Goal: Information Seeking & Learning: Check status

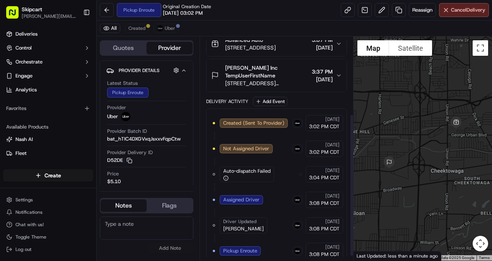
scroll to position [128, 0]
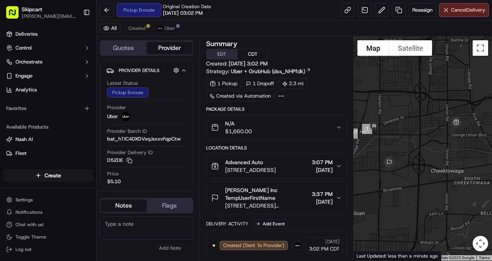
click at [126, 47] on button "Quotes" at bounding box center [124, 48] width 46 height 12
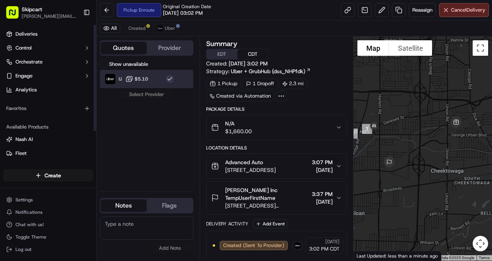
click at [111, 77] on img at bounding box center [110, 79] width 10 height 10
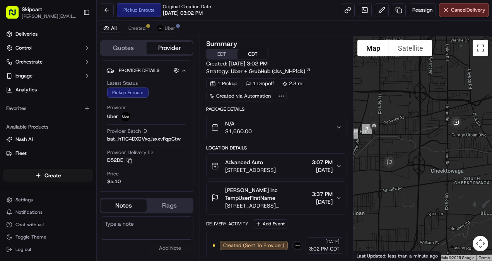
click at [170, 47] on button "Provider" at bounding box center [170, 48] width 46 height 12
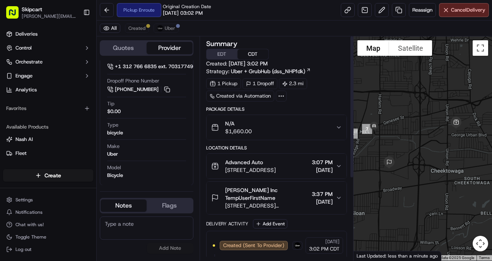
click at [295, 127] on div "N/A $1,660.00" at bounding box center [273, 127] width 125 height 15
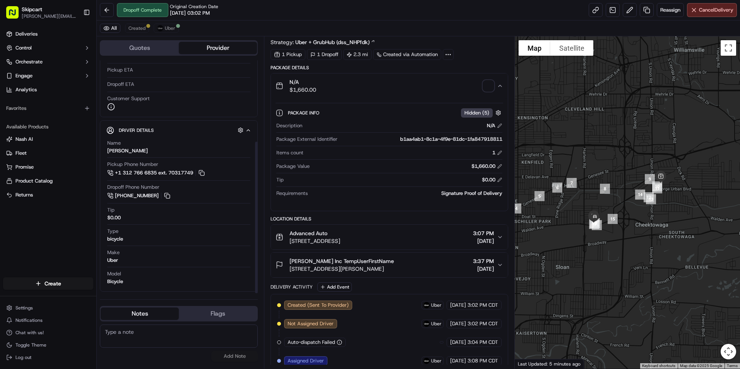
scroll to position [125, 0]
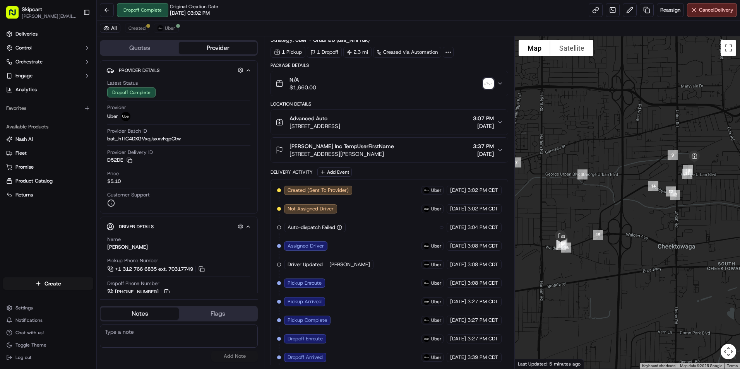
scroll to position [45, 0]
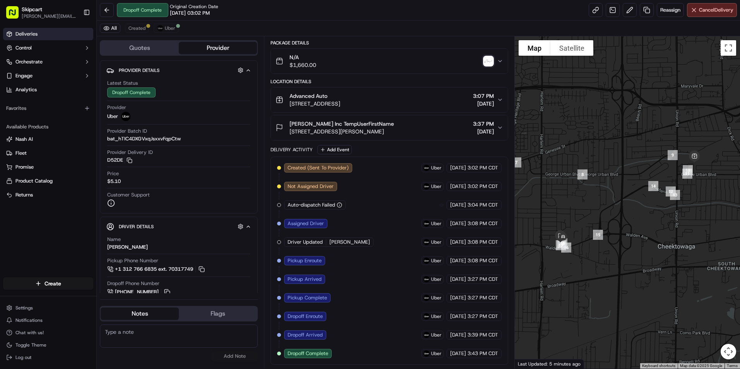
click at [39, 34] on link "Deliveries" at bounding box center [48, 34] width 90 height 12
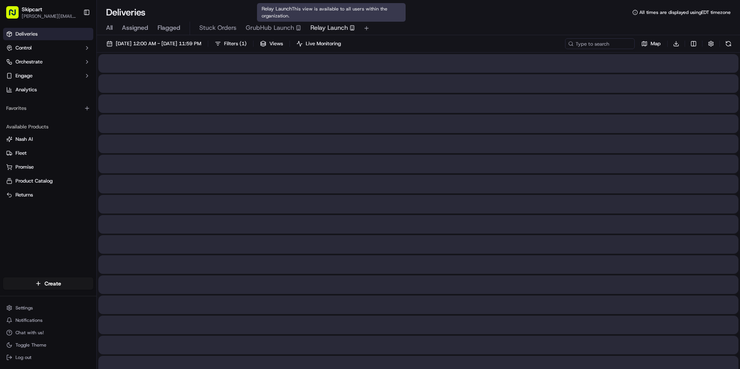
click at [319, 24] on span "Relay Launch" at bounding box center [329, 27] width 38 height 9
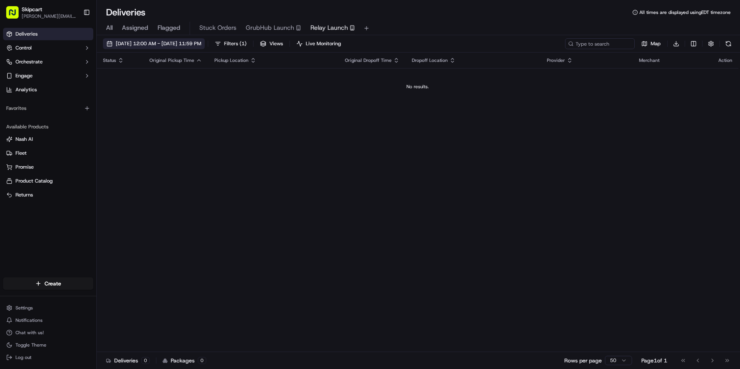
click at [201, 45] on span "09/18/2025 12:00 AM - 09/18/2025 11:59 PM" at bounding box center [159, 43] width 86 height 7
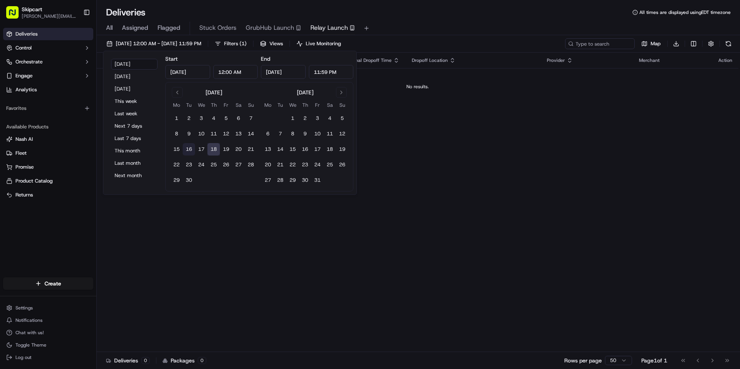
click at [187, 147] on button "16" at bounding box center [189, 149] width 12 height 12
type input "Sep 16, 2025"
click at [213, 147] on button "18" at bounding box center [213, 149] width 12 height 12
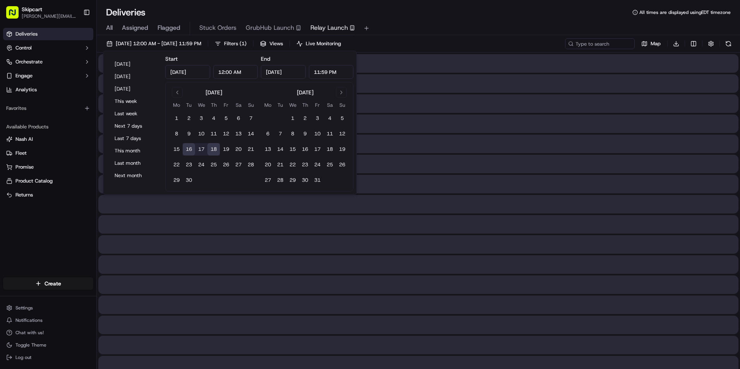
type input "Sep 18, 2025"
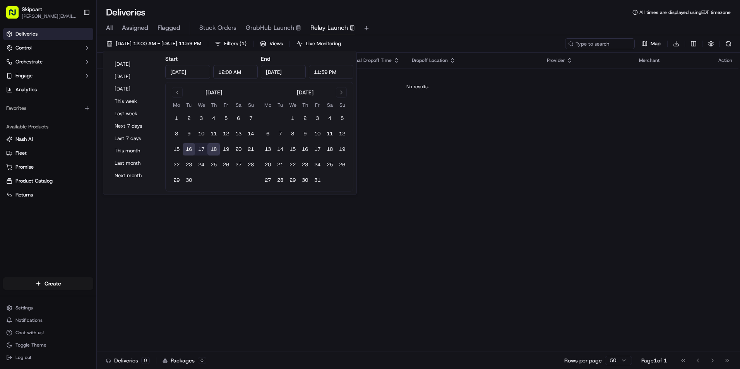
click at [135, 24] on span "Assigned" at bounding box center [135, 27] width 26 height 9
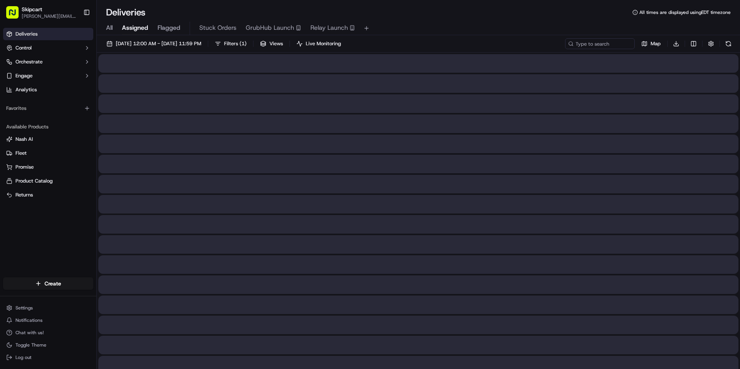
click at [105, 29] on div "All Assigned Flagged Stuck Orders GrubHub Launch Relay Launch" at bounding box center [418, 29] width 643 height 14
click at [109, 25] on span "All" at bounding box center [109, 27] width 7 height 9
click at [201, 41] on span "09/16/2025 12:00 AM - 09/18/2025 11:59 PM" at bounding box center [159, 43] width 86 height 7
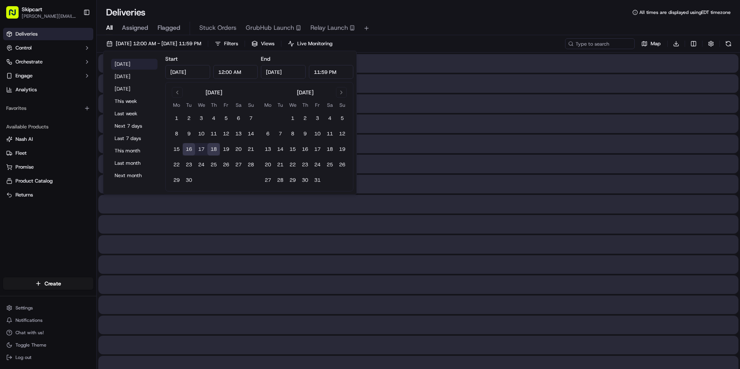
click at [123, 65] on button "Today" at bounding box center [134, 64] width 46 height 11
type input "Sep 18, 2025"
click at [123, 62] on button "Today" at bounding box center [134, 64] width 46 height 11
click at [469, 41] on div "09/18/2025 12:00 AM - 09/18/2025 11:59 PM Filters Views Live Monitoring Map Dow…" at bounding box center [418, 45] width 643 height 14
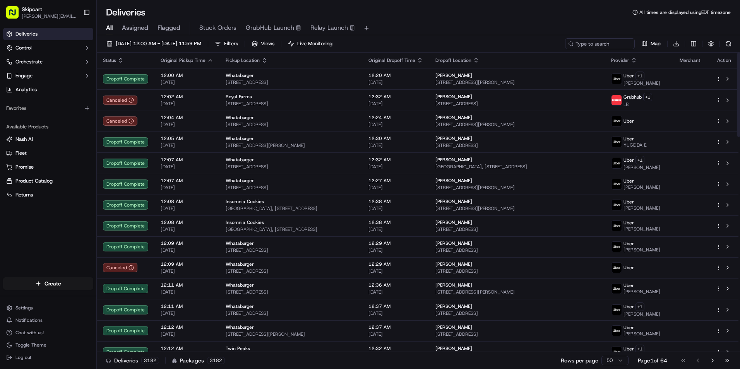
click at [208, 59] on icon "button" at bounding box center [210, 60] width 6 height 6
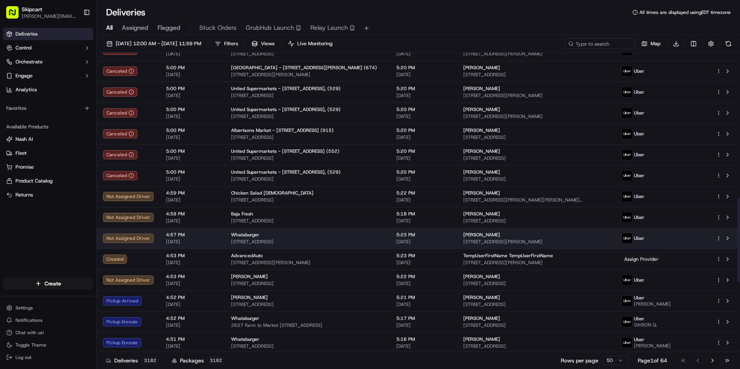
scroll to position [568, 0]
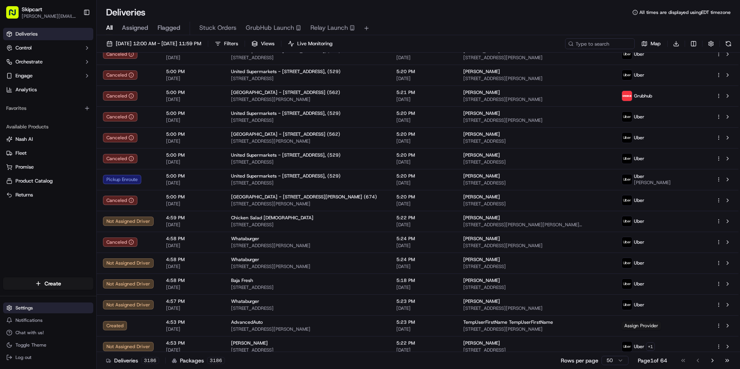
click at [41, 310] on html "Skipcart jonathan.rodden@7-11.com Toggle Sidebar Deliveries Control Orchestrate…" at bounding box center [370, 184] width 740 height 369
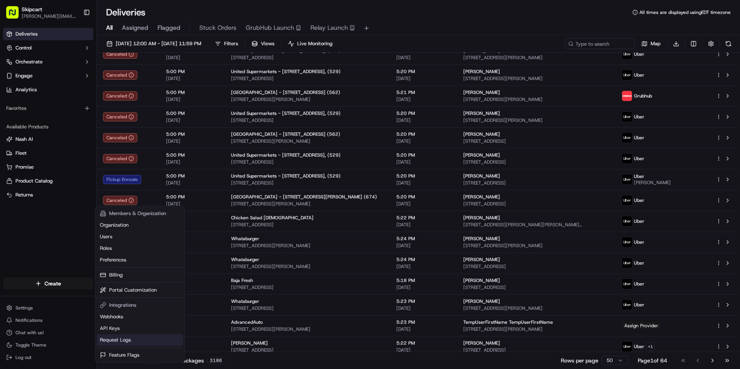
click at [132, 344] on link "Request Logs" at bounding box center [140, 340] width 86 height 12
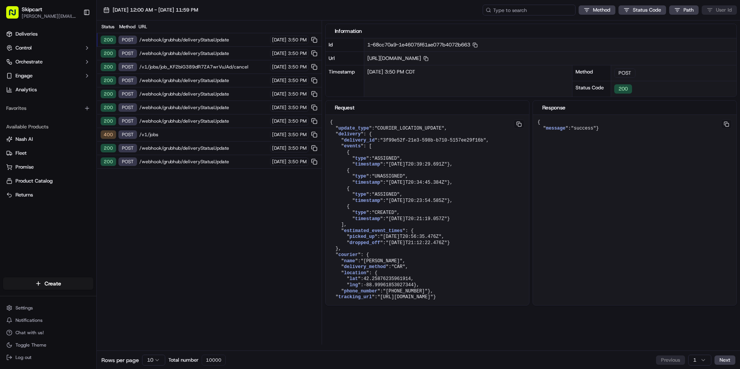
click at [541, 10] on input at bounding box center [529, 10] width 93 height 11
paste input "job_ikAUJ2qcxcAXrp5yosmMFe"
type input "job_ikAUJ2qcxcAXrp5yosmMFe"
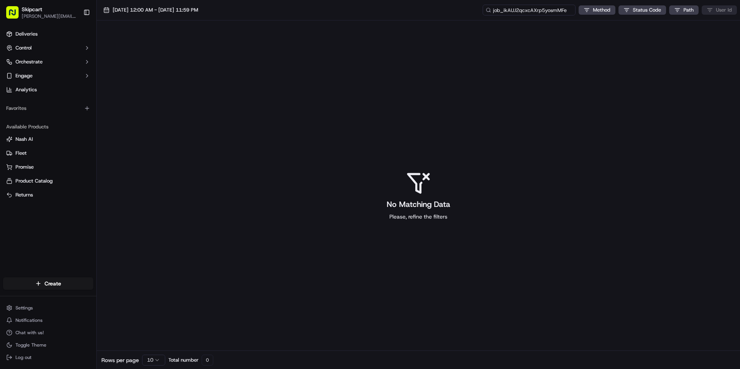
click at [553, 8] on input "job_ikAUJ2qcxcAXrp5yosmMFe" at bounding box center [529, 10] width 93 height 11
click at [567, 12] on input "job_ikAUJ2qcxcAXrp5yosmMFe" at bounding box center [529, 10] width 93 height 11
click at [504, 10] on input "job_ikAUJ2qcxcAXrp5yosmMFe" at bounding box center [529, 10] width 93 height 11
click at [531, 12] on input "job_ikAUJ2qcxcAXrp5yosmMFe" at bounding box center [529, 10] width 93 height 11
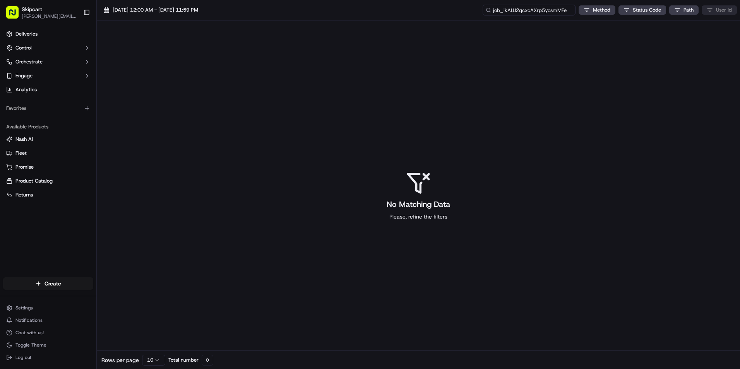
click at [531, 12] on input "job_ikAUJ2qcxcAXrp5yosmMFe" at bounding box center [529, 10] width 93 height 11
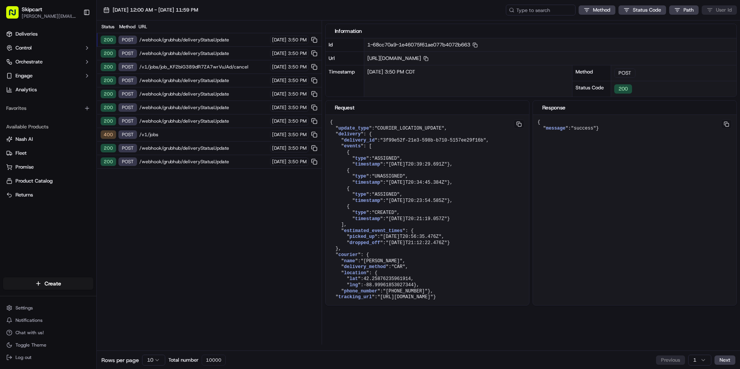
click at [240, 55] on span "/webhook/grubhub/deliveryStatusUpdate" at bounding box center [203, 53] width 129 height 6
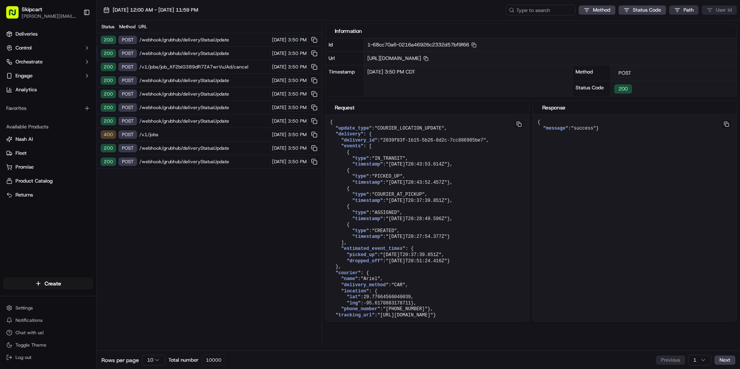
click at [684, 8] on html "Skipcart jonathan.rodden@7-11.com Toggle Sidebar Deliveries Control Orchestrate…" at bounding box center [370, 184] width 740 height 369
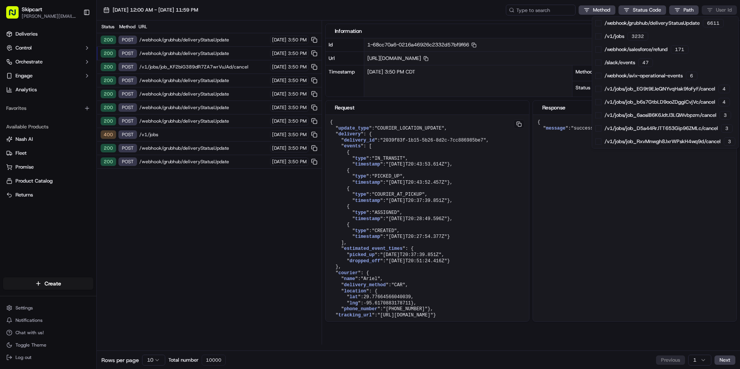
click at [639, 9] on html "Skipcart jonathan.rodden@7-11.com Toggle Sidebar Deliveries Control Orchestrate…" at bounding box center [370, 184] width 740 height 369
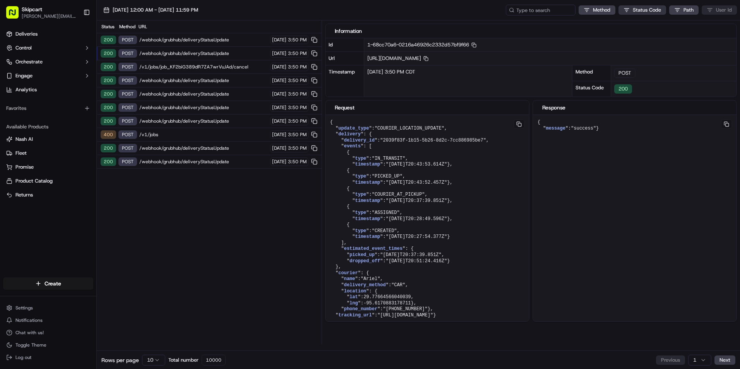
click at [634, 8] on html "Skipcart jonathan.rodden@7-11.com Toggle Sidebar Deliveries Control Orchestrate…" at bounding box center [370, 184] width 740 height 369
click at [595, 6] on html "Skipcart jonathan.rodden@7-11.com Toggle Sidebar Deliveries Control Orchestrate…" at bounding box center [370, 184] width 740 height 369
click at [595, 9] on html "Skipcart jonathan.rodden@7-11.com Toggle Sidebar Deliveries Control Orchestrate…" at bounding box center [370, 184] width 740 height 369
click at [49, 30] on link "Deliveries" at bounding box center [48, 34] width 90 height 12
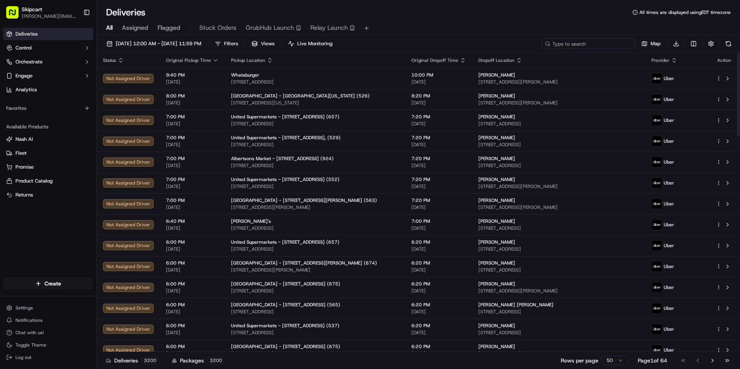
click at [608, 41] on input at bounding box center [588, 43] width 93 height 11
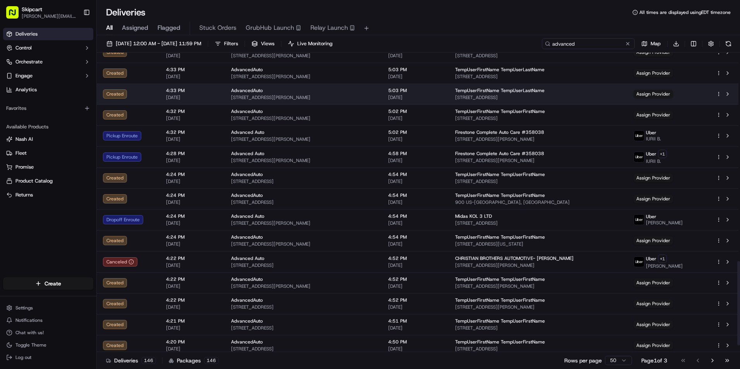
scroll to position [762, 0]
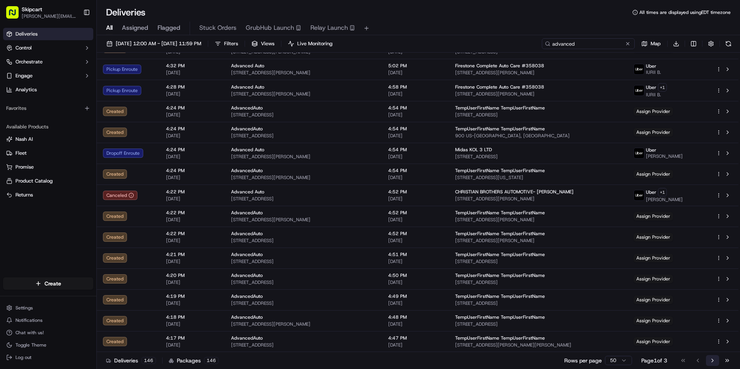
type input "advanced"
click at [714, 361] on button "Go to next page" at bounding box center [712, 360] width 13 height 11
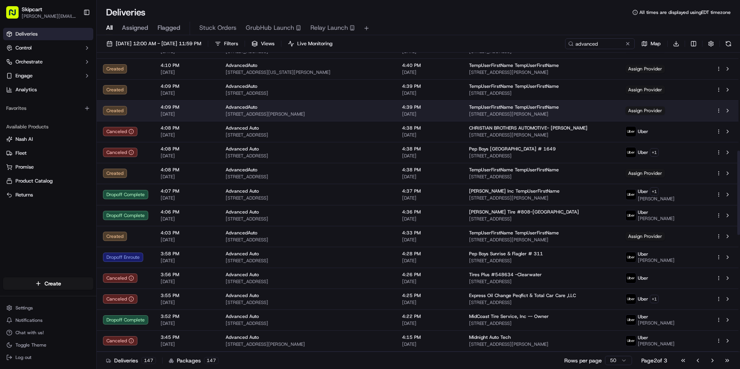
scroll to position [348, 0]
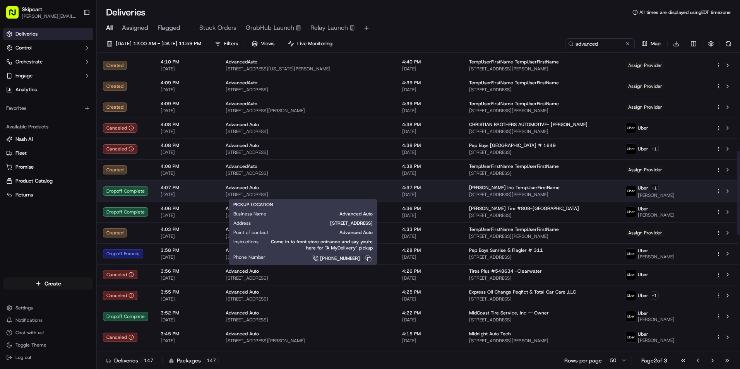
click at [317, 192] on span "[STREET_ADDRESS]" at bounding box center [308, 195] width 164 height 6
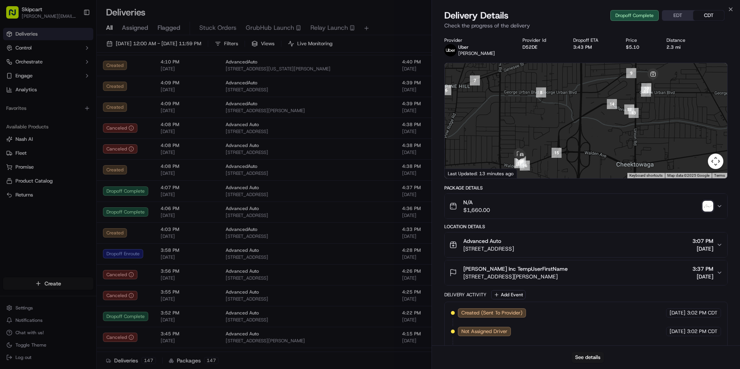
click at [568, 271] on div "[PERSON_NAME] Inc TempUserFirstName" at bounding box center [515, 269] width 105 height 8
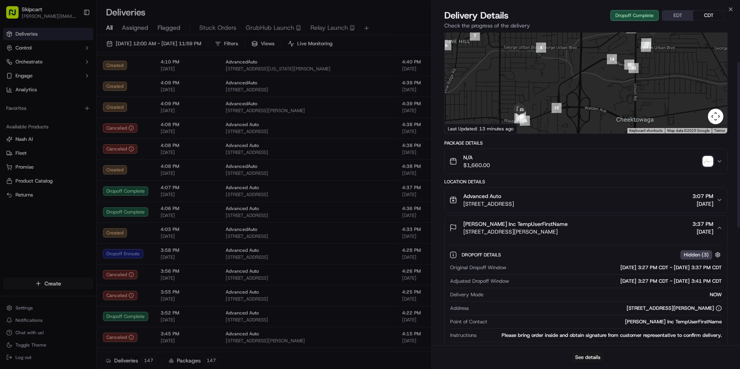
scroll to position [77, 0]
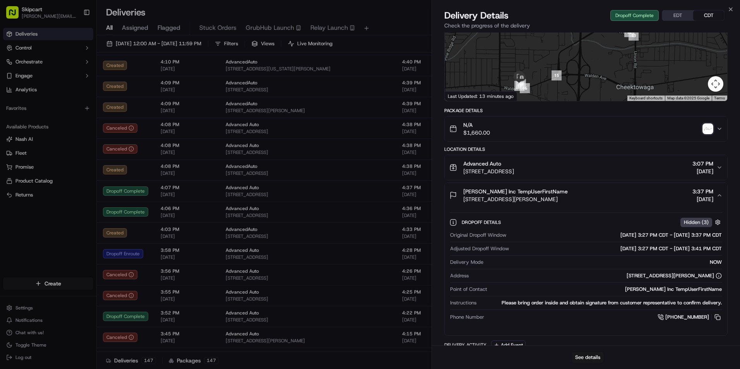
click at [514, 168] on span "[STREET_ADDRESS]" at bounding box center [488, 172] width 51 height 8
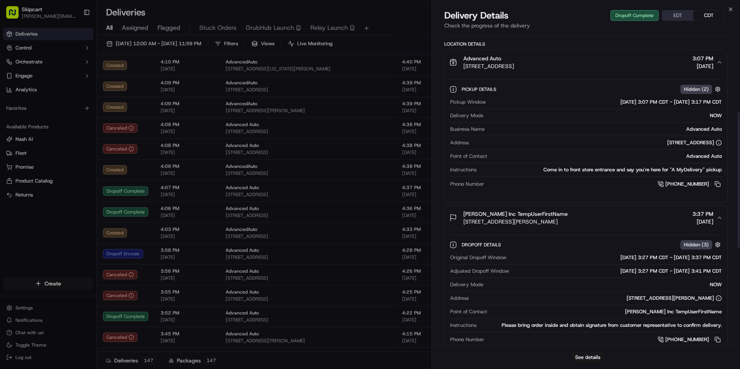
scroll to position [194, 0]
